Goal: Information Seeking & Learning: Learn about a topic

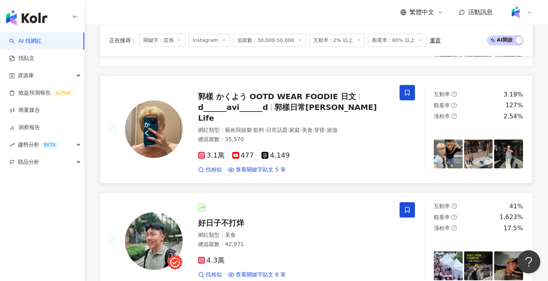
scroll to position [1308, 0]
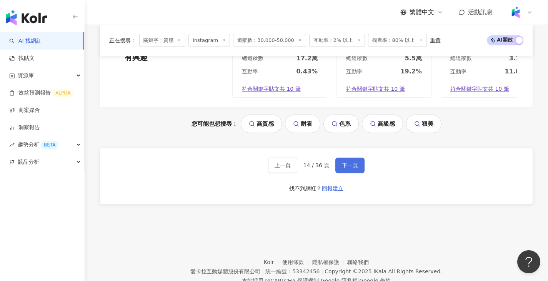
click at [339, 158] on button "下一頁" at bounding box center [349, 165] width 29 height 15
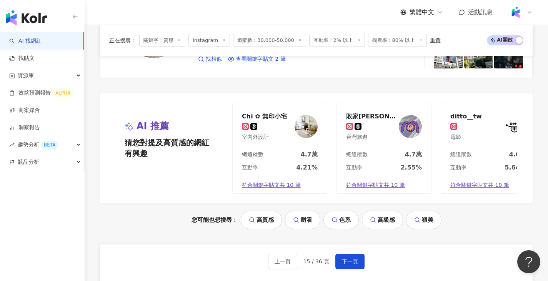
scroll to position [1539, 0]
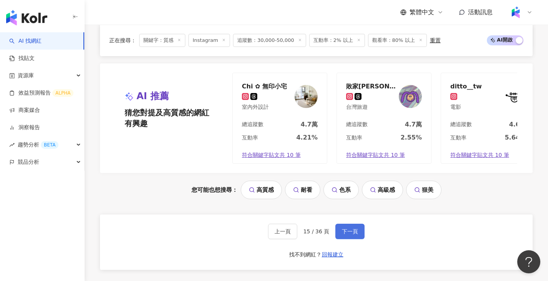
click at [351, 235] on span "下一頁" at bounding box center [350, 232] width 16 height 6
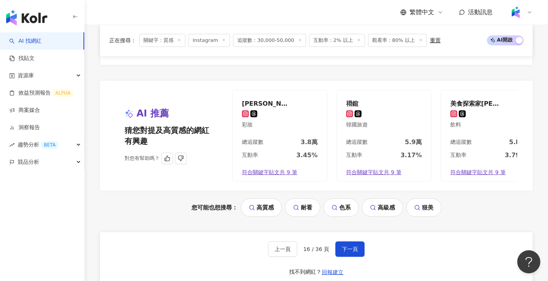
scroll to position [1583, 0]
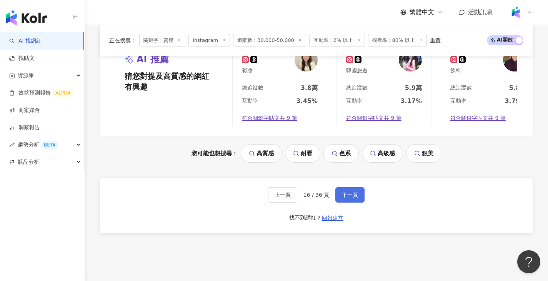
click at [354, 192] on span "下一頁" at bounding box center [350, 195] width 16 height 6
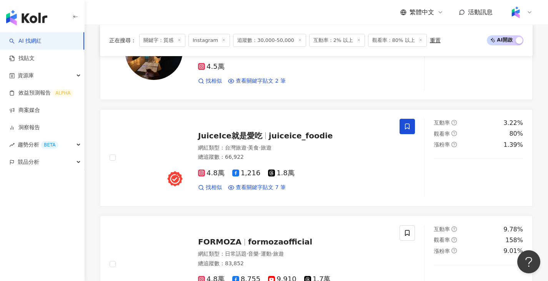
scroll to position [769, 0]
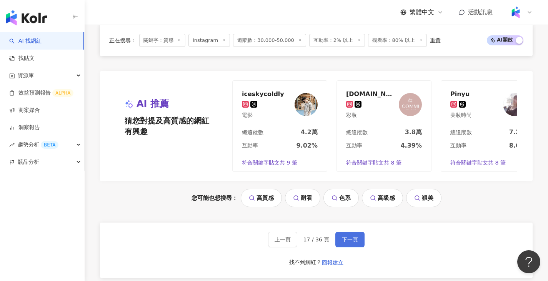
click at [354, 239] on span "下一頁" at bounding box center [350, 240] width 16 height 6
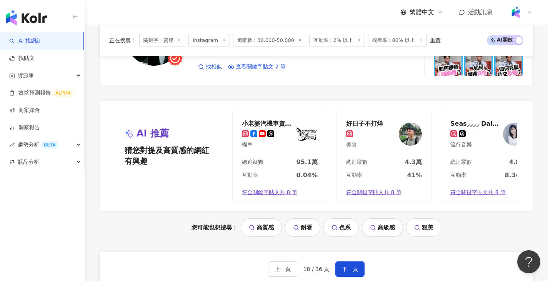
scroll to position [1506, 0]
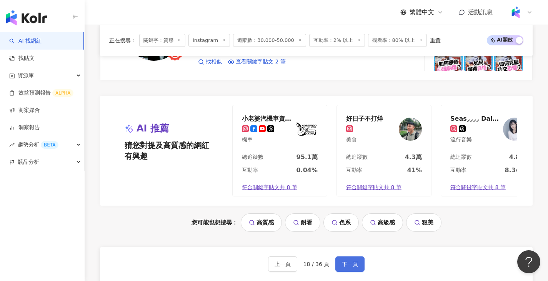
click at [350, 267] on span "下一頁" at bounding box center [350, 264] width 16 height 6
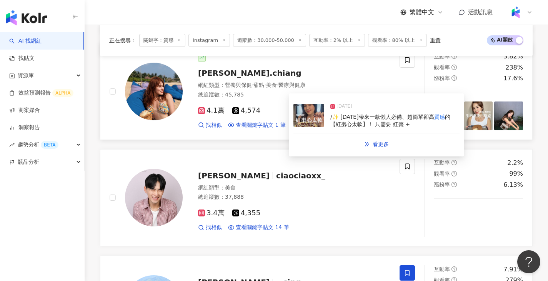
scroll to position [1204, 0]
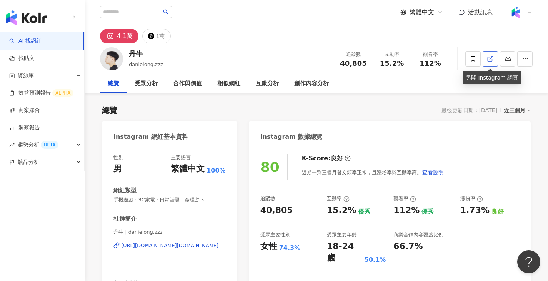
click at [490, 55] on span at bounding box center [490, 59] width 7 height 8
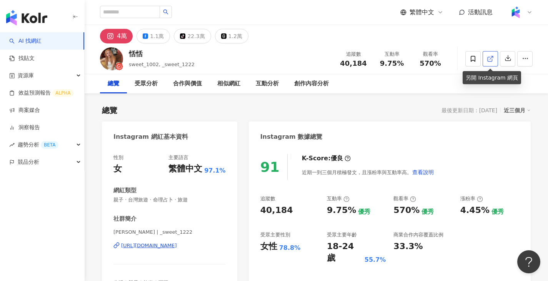
click at [494, 61] on icon at bounding box center [490, 58] width 7 height 7
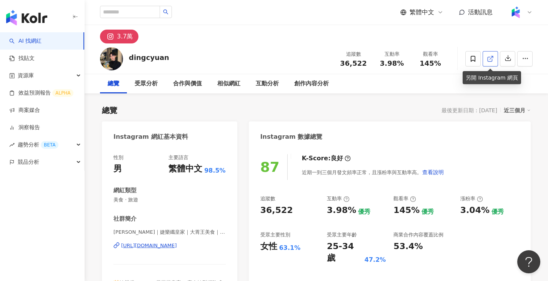
click at [495, 57] on link at bounding box center [490, 58] width 15 height 15
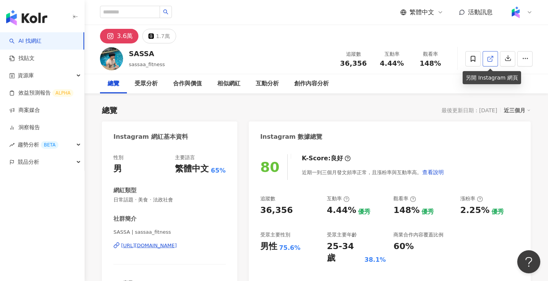
click at [485, 52] on link at bounding box center [490, 58] width 15 height 15
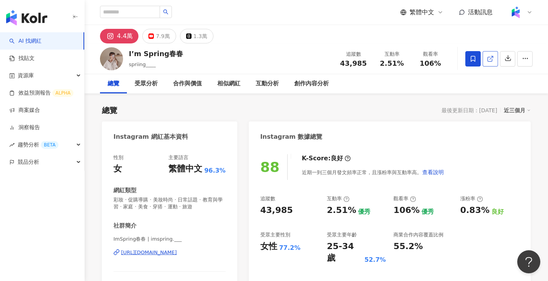
click at [489, 60] on icon at bounding box center [490, 58] width 7 height 7
click at [486, 60] on link at bounding box center [490, 58] width 15 height 15
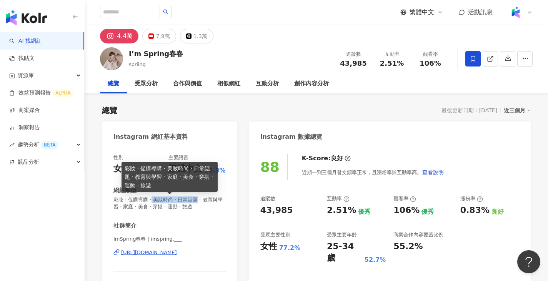
drag, startPoint x: 157, startPoint y: 199, endPoint x: 205, endPoint y: 198, distance: 48.1
click at [205, 198] on span "彩妝 · 促購導購 · 美妝時尚 · 日常話題 · 教育與學習 · 家庭 · 美食 · 穿搭 · 運動 · 旅遊" at bounding box center [169, 204] width 112 height 14
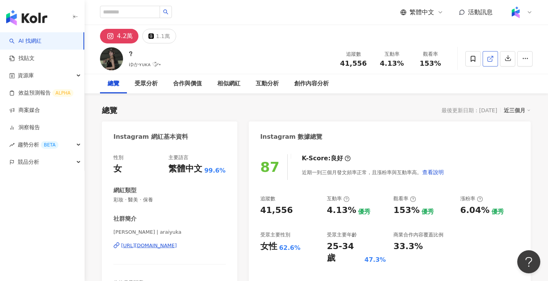
click at [497, 57] on link at bounding box center [490, 58] width 15 height 15
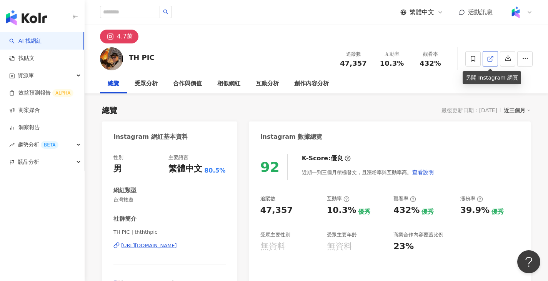
click at [485, 56] on link at bounding box center [490, 58] width 15 height 15
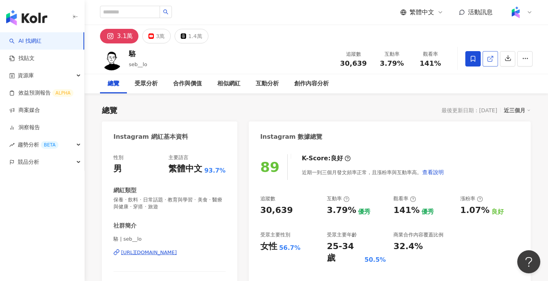
click at [491, 61] on icon at bounding box center [490, 59] width 4 height 4
click at [490, 64] on link at bounding box center [490, 58] width 15 height 15
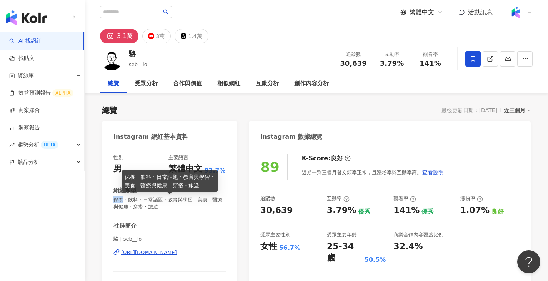
drag, startPoint x: 113, startPoint y: 200, endPoint x: 121, endPoint y: 200, distance: 7.7
click at [121, 200] on span "保養 · 飲料 · 日常話題 · 教育與學習 · 美食 · 醫療與健康 · 穿搭 · 旅遊" at bounding box center [169, 204] width 112 height 14
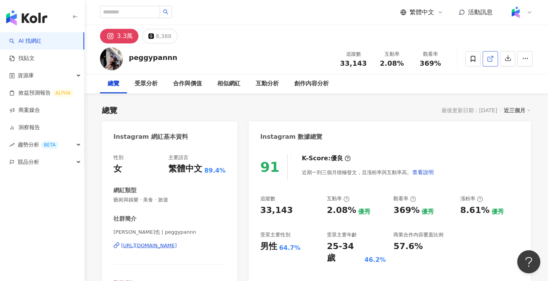
click at [494, 57] on link at bounding box center [490, 58] width 15 height 15
